Goal: Information Seeking & Learning: Learn about a topic

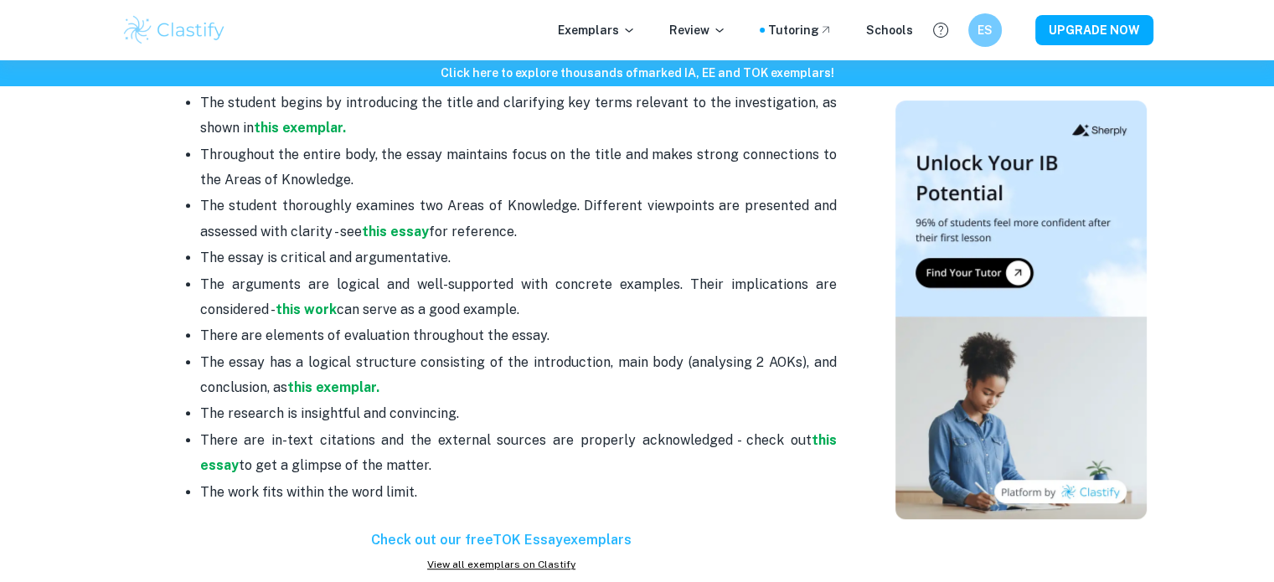
scroll to position [991, 0]
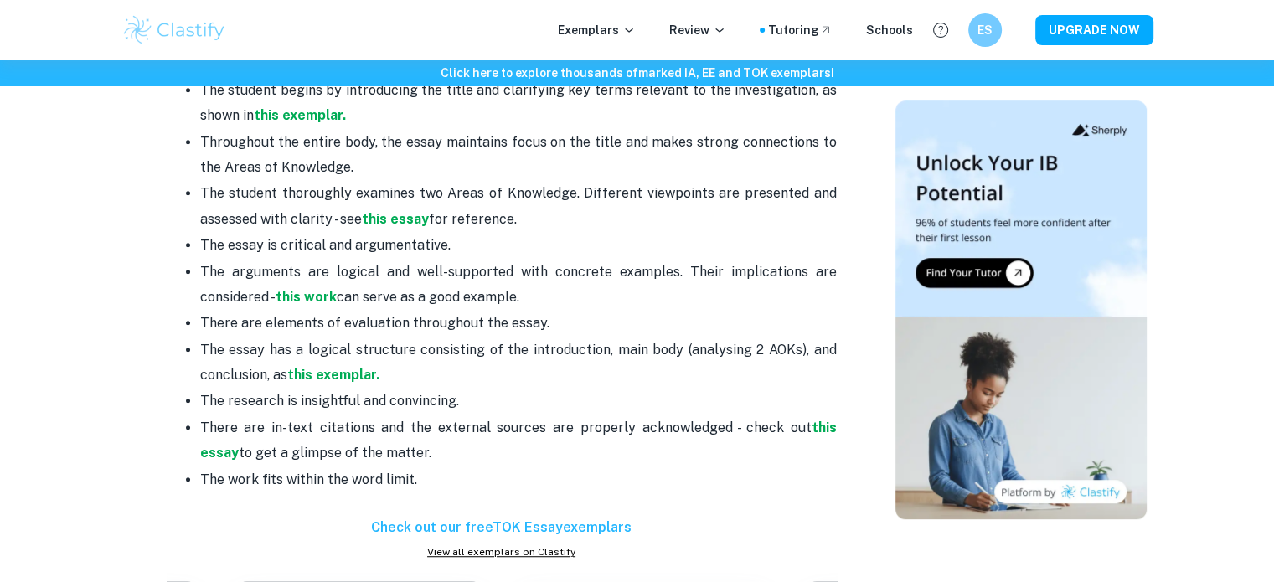
drag, startPoint x: 0, startPoint y: 0, endPoint x: 1284, endPoint y: 288, distance: 1316.4
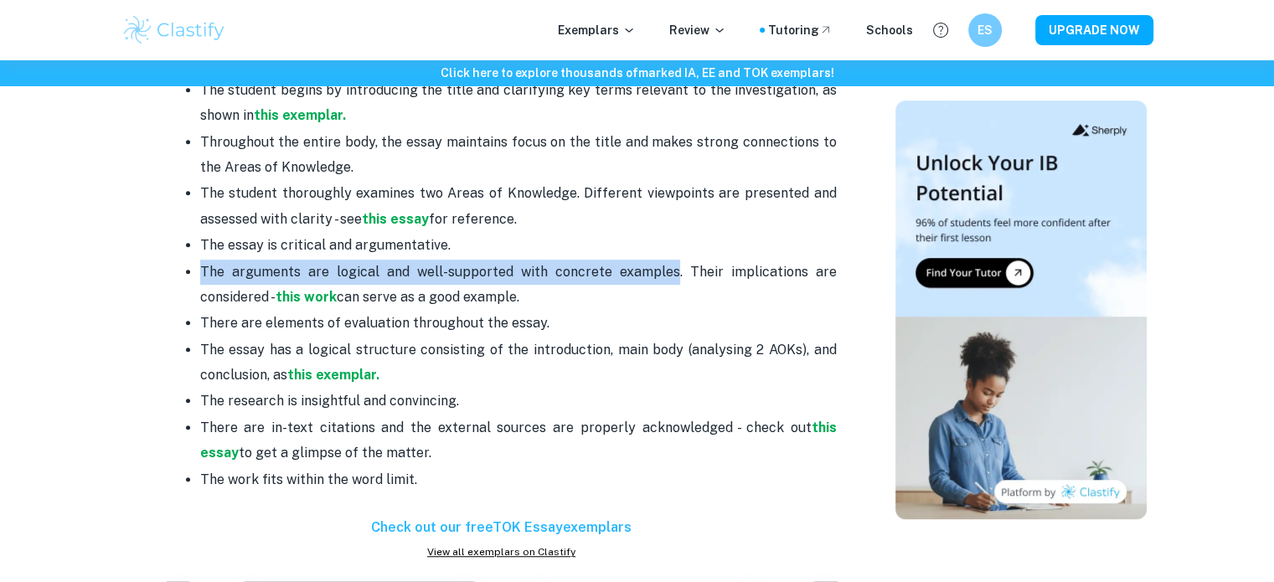
drag, startPoint x: 201, startPoint y: 269, endPoint x: 680, endPoint y: 274, distance: 479.3
click at [680, 274] on p "The arguments are logical and well-supported with concrete examples. Their impl…" at bounding box center [518, 285] width 637 height 51
copy p "The arguments are logical and well-supported with concrete examples"
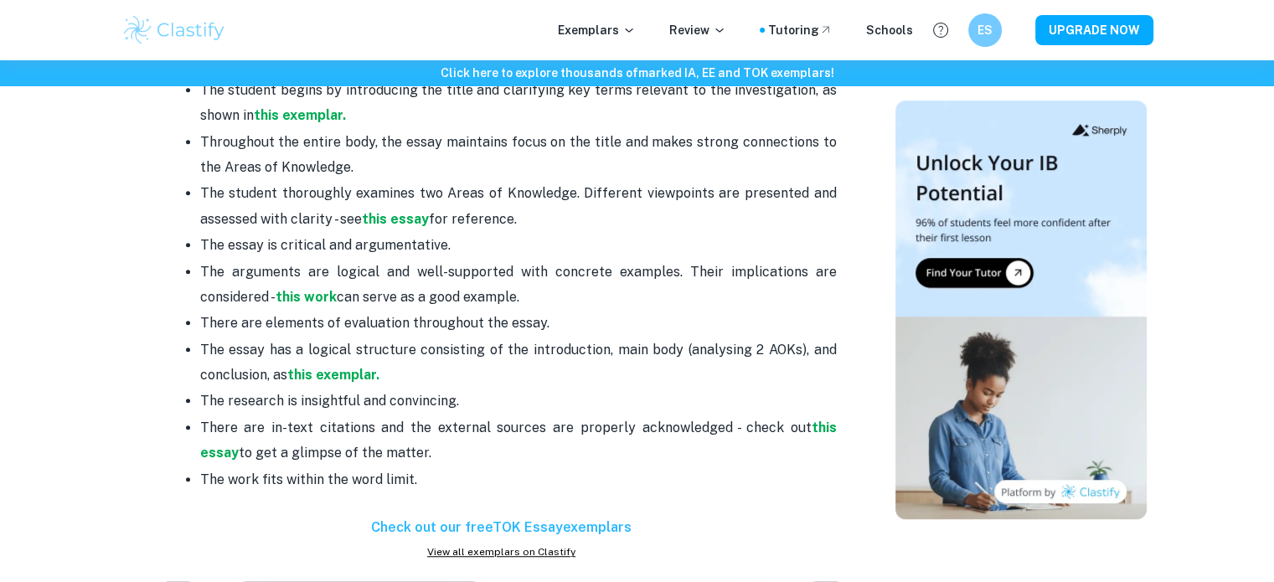
click at [531, 452] on p "There are in-text citations and the external sources are properly acknowledged …" at bounding box center [518, 441] width 637 height 51
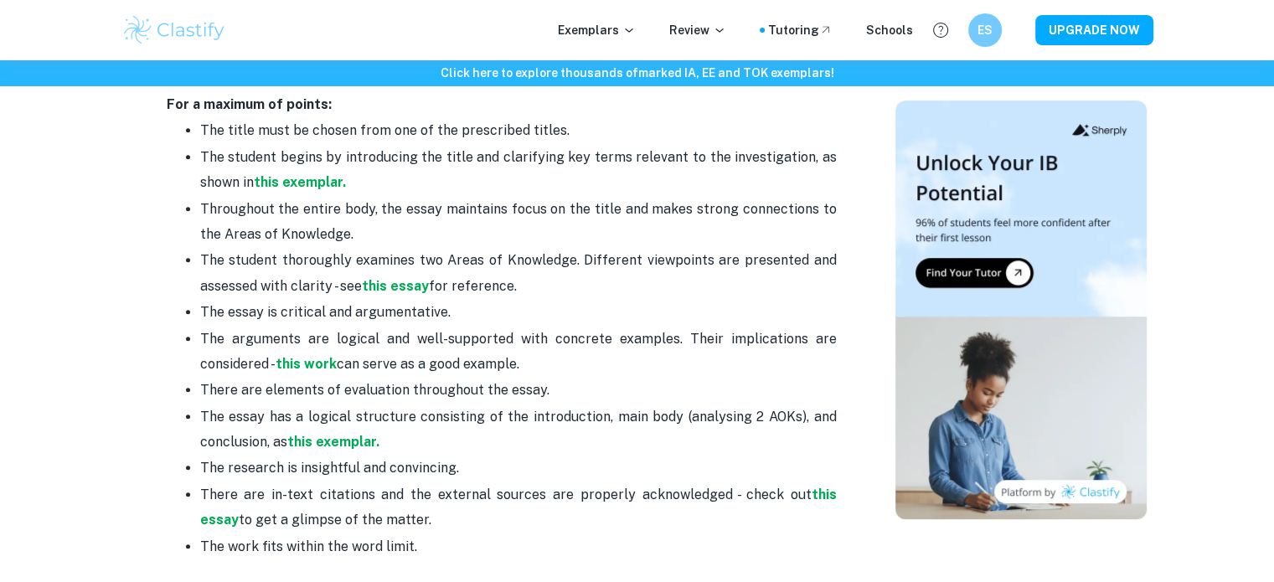
scroll to position [933, 0]
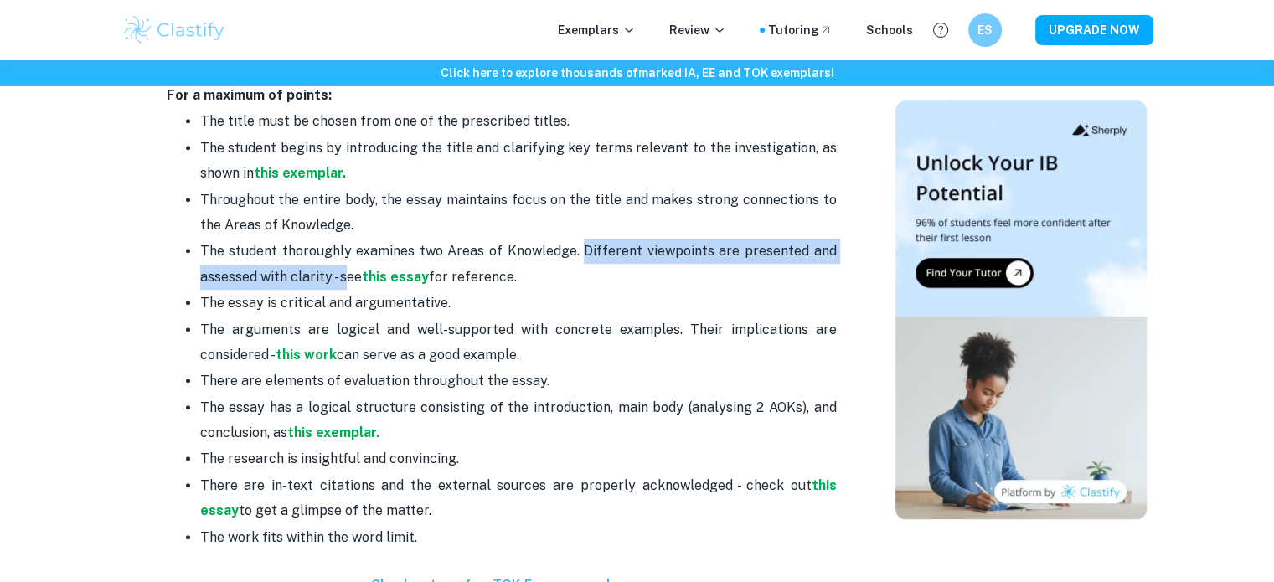
drag, startPoint x: 586, startPoint y: 245, endPoint x: 344, endPoint y: 267, distance: 244.0
click at [344, 267] on p "The student thoroughly examines two Areas of Knowledge. Different viewpoints ar…" at bounding box center [518, 264] width 637 height 51
click at [395, 271] on strong "this essay" at bounding box center [395, 277] width 67 height 16
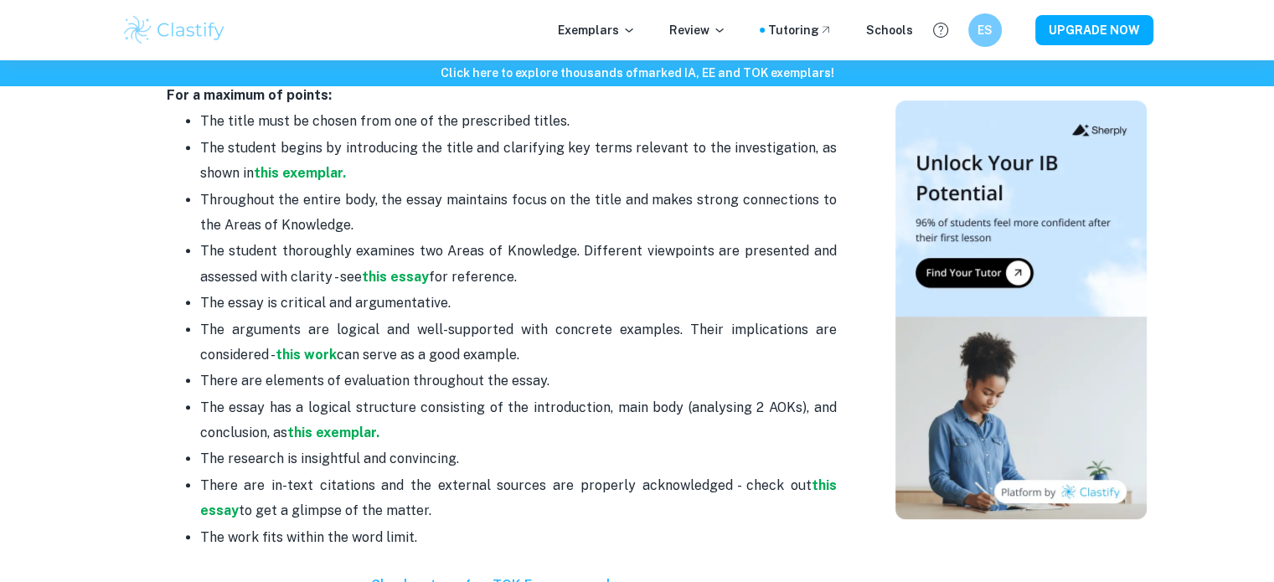
click at [690, 287] on p "The student thoroughly examines two Areas of Knowledge. Different viewpoints ar…" at bounding box center [518, 264] width 637 height 51
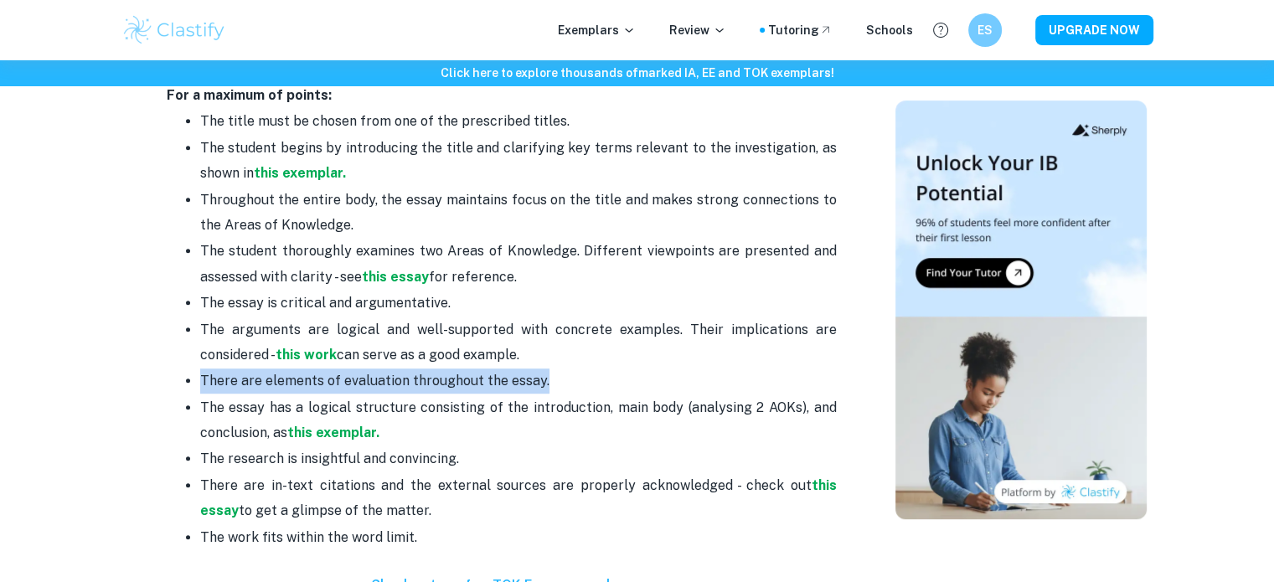
drag, startPoint x: 201, startPoint y: 381, endPoint x: 541, endPoint y: 385, distance: 340.2
click at [541, 385] on p "There are elements of evaluation throughout the essay." at bounding box center [518, 381] width 637 height 25
copy p "There are elements of evaluation throughout the essay."
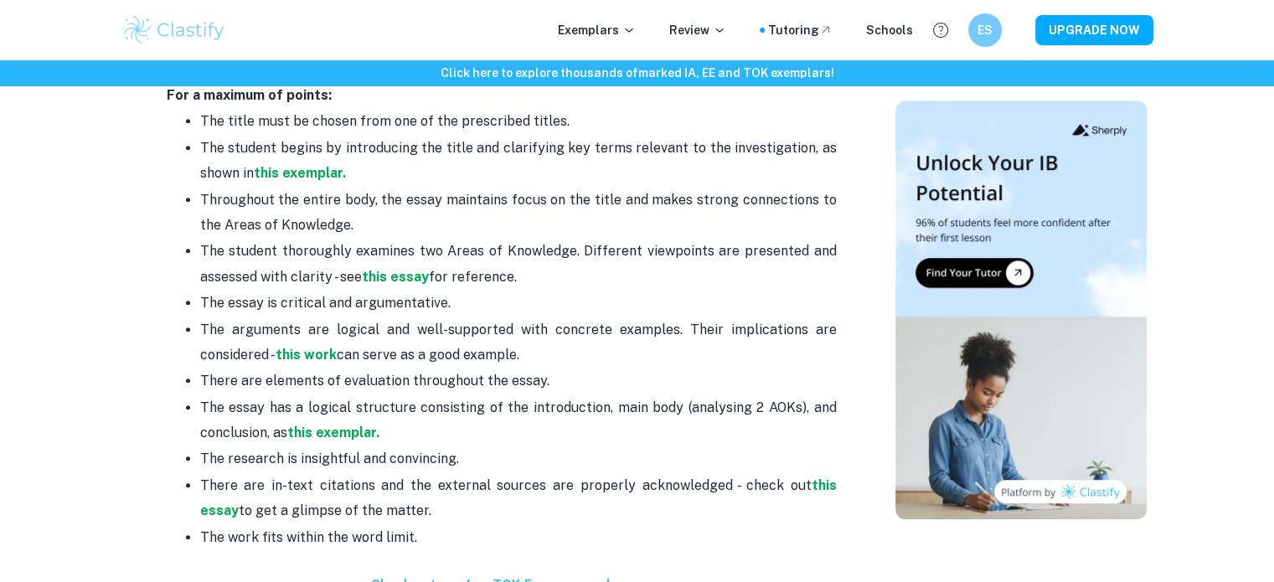
click at [691, 217] on p "Throughout the entire body, the essay maintains focus on the title and makes st…" at bounding box center [518, 213] width 637 height 51
drag, startPoint x: 588, startPoint y: 250, endPoint x: 329, endPoint y: 271, distance: 259.7
click at [329, 271] on p "The student thoroughly examines two Areas of Knowledge. Different viewpoints ar…" at bounding box center [518, 264] width 637 height 51
copy p "Different viewpoints are presented and assessed with clarity"
